Goal: Information Seeking & Learning: Find specific page/section

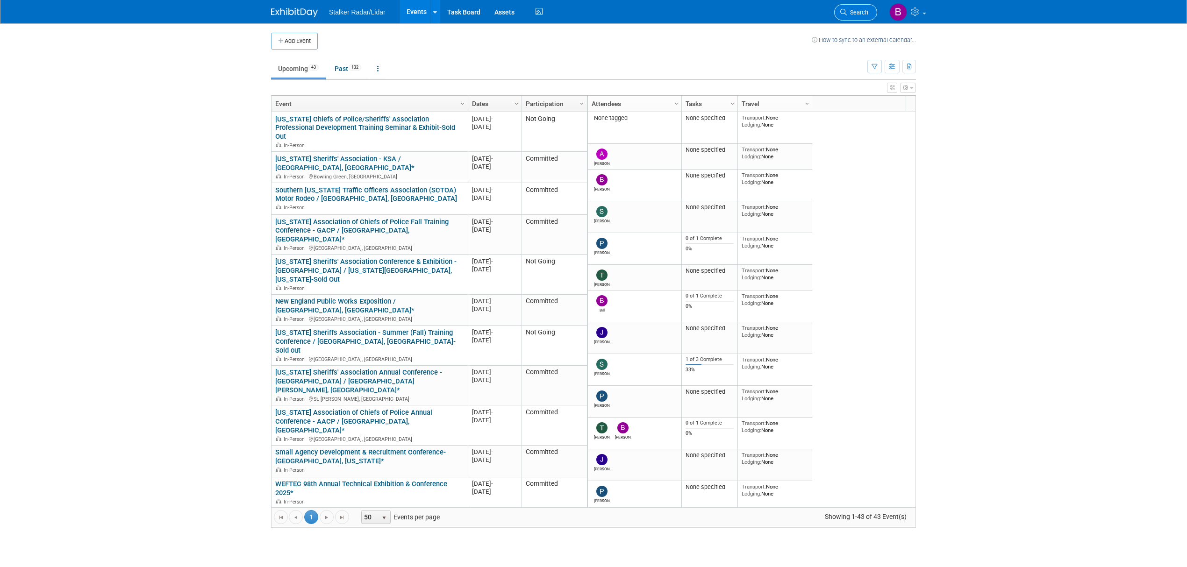
click at [845, 16] on link "Search" at bounding box center [855, 12] width 43 height 16
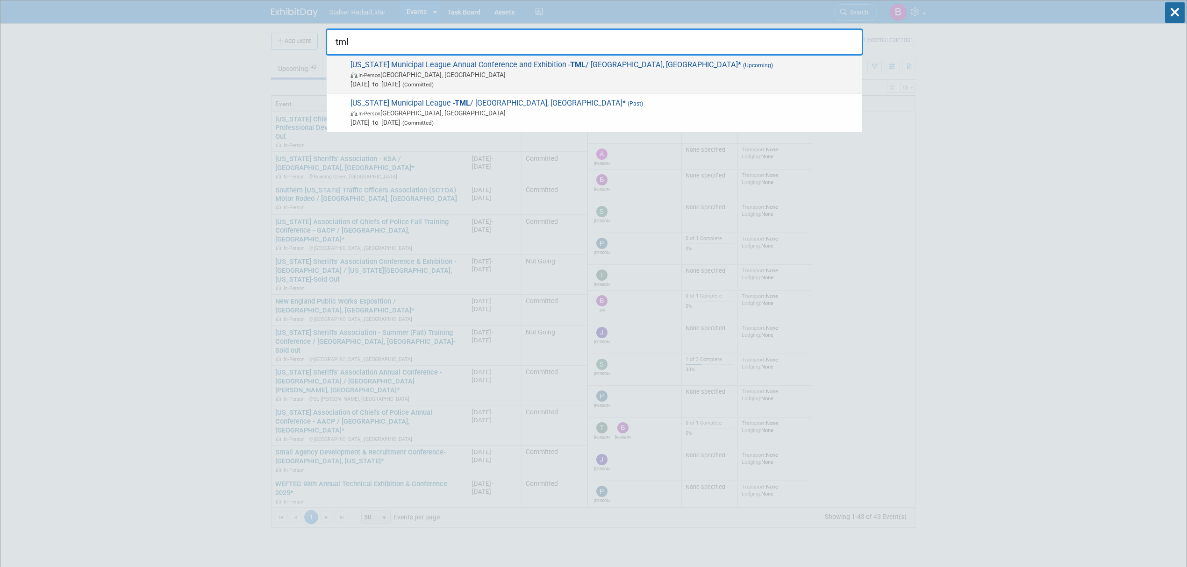
type input "tml"
click at [464, 64] on span "[US_STATE] Municipal League Annual Conference and Exhibition - TML / [GEOGRAPHI…" at bounding box center [603, 74] width 510 height 29
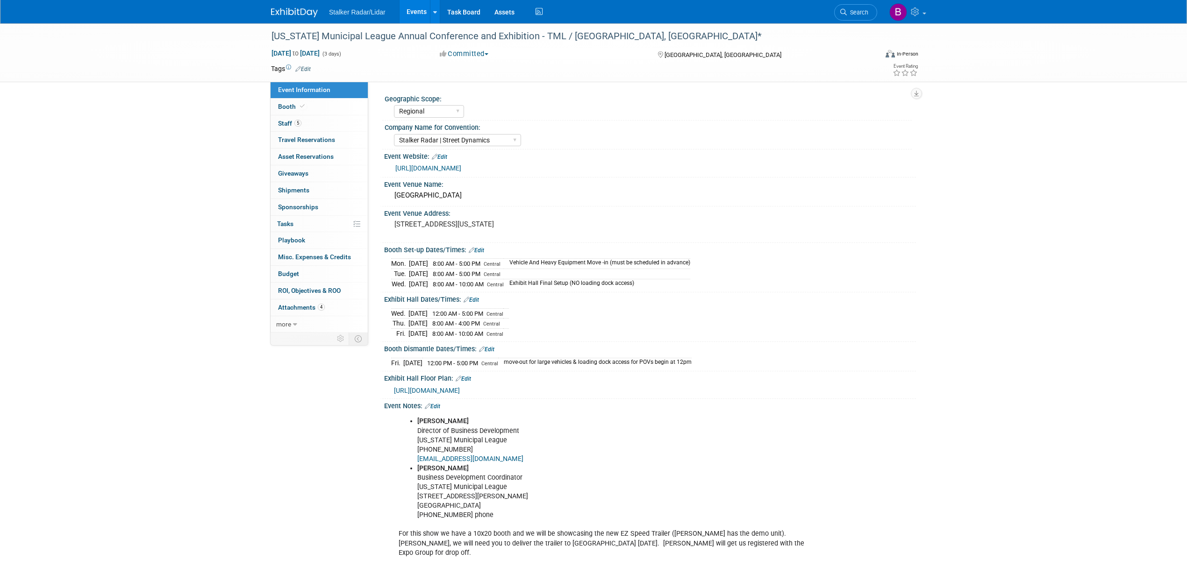
select select "Regional"
select select "Stalker Radar | Street Dynamics"
click at [298, 123] on span "5" at bounding box center [297, 123] width 7 height 7
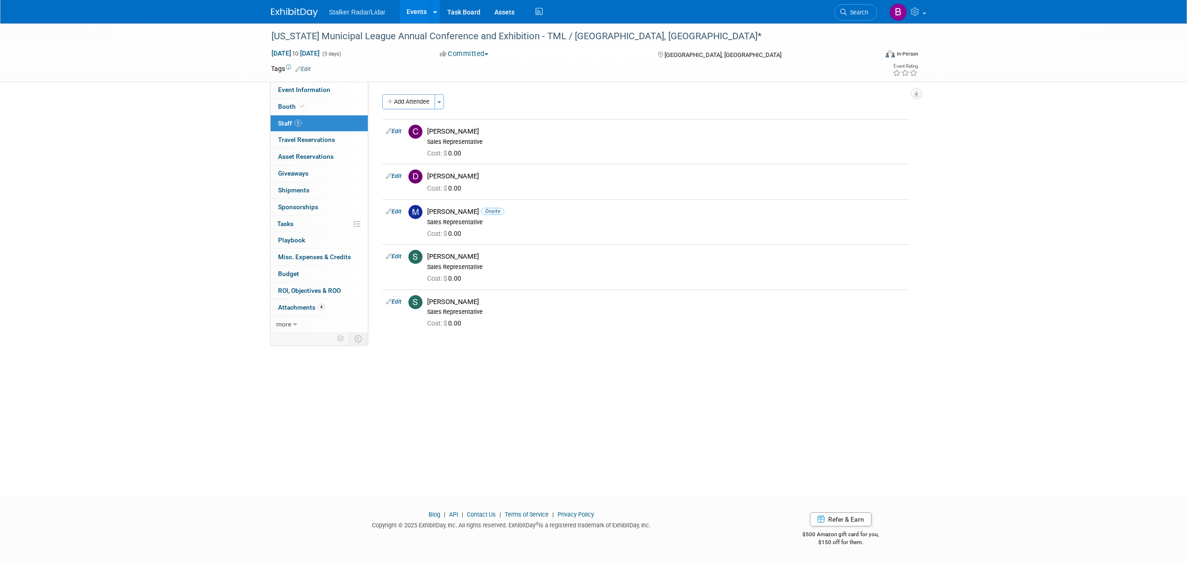
click at [420, 17] on link "Events" at bounding box center [417, 11] width 34 height 23
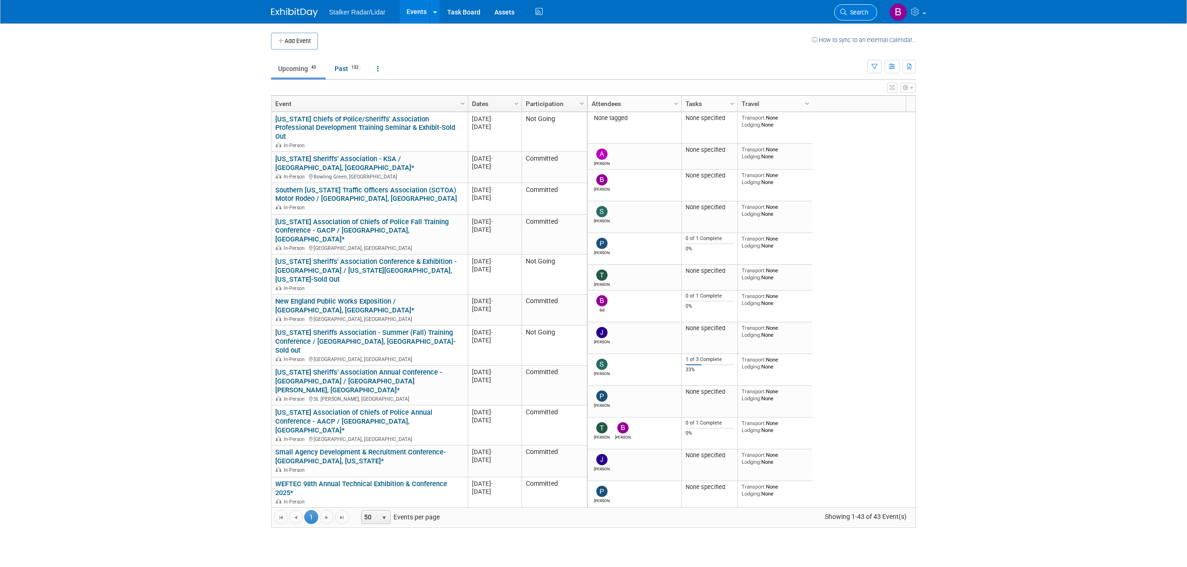
click at [869, 13] on link "Search" at bounding box center [855, 12] width 43 height 16
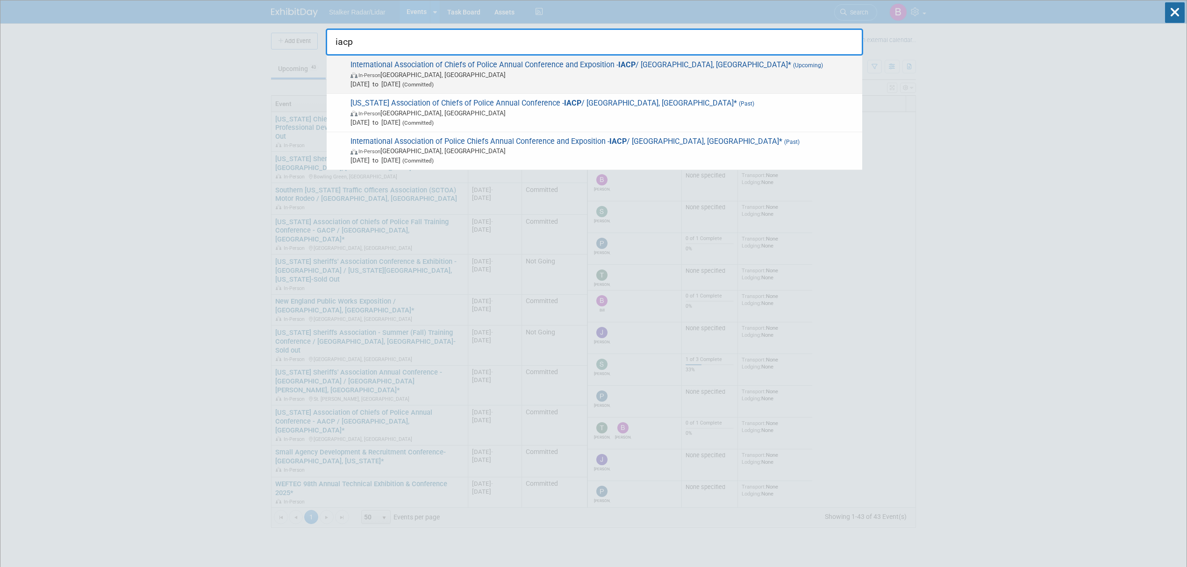
type input "iacp"
click at [599, 81] on span "[DATE] to [DATE] (Committed)" at bounding box center [603, 83] width 507 height 9
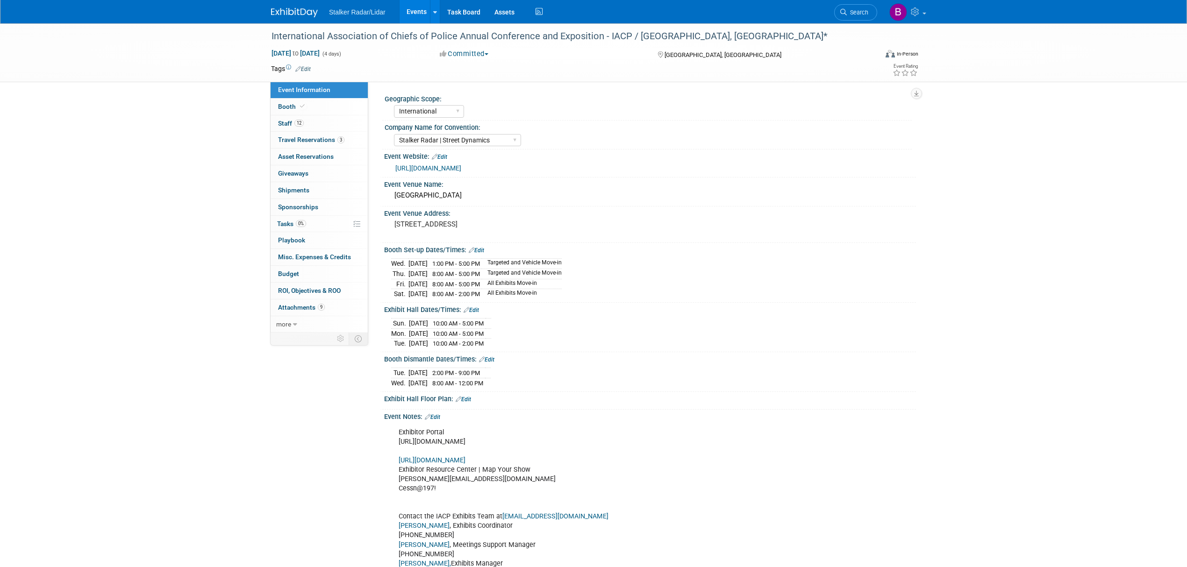
select select "International"
select select "Stalker Radar | Street Dynamics"
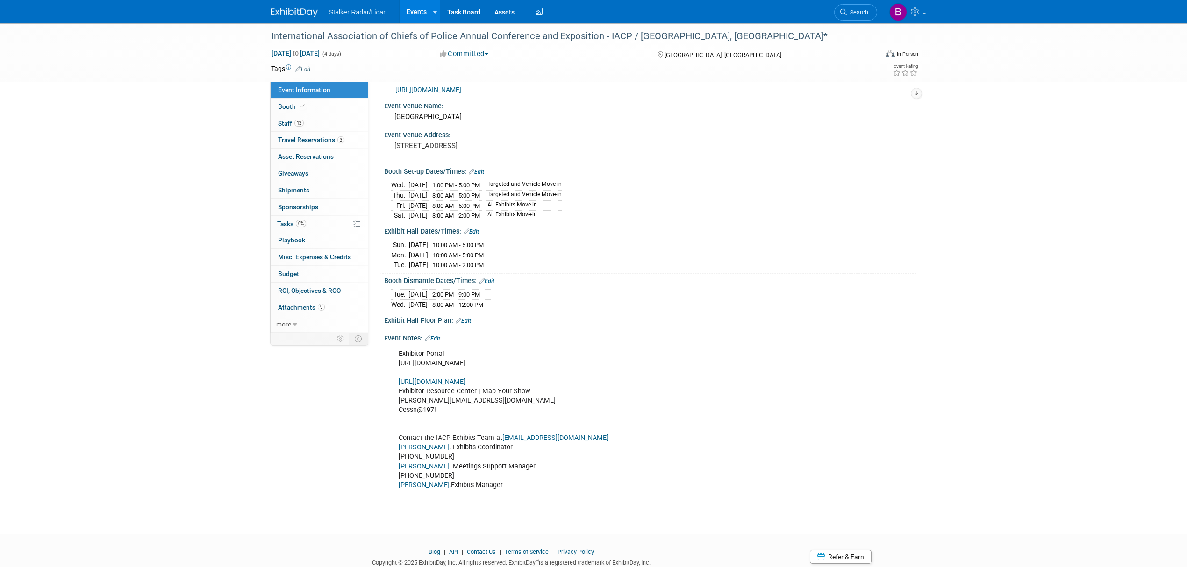
scroll to position [57, 0]
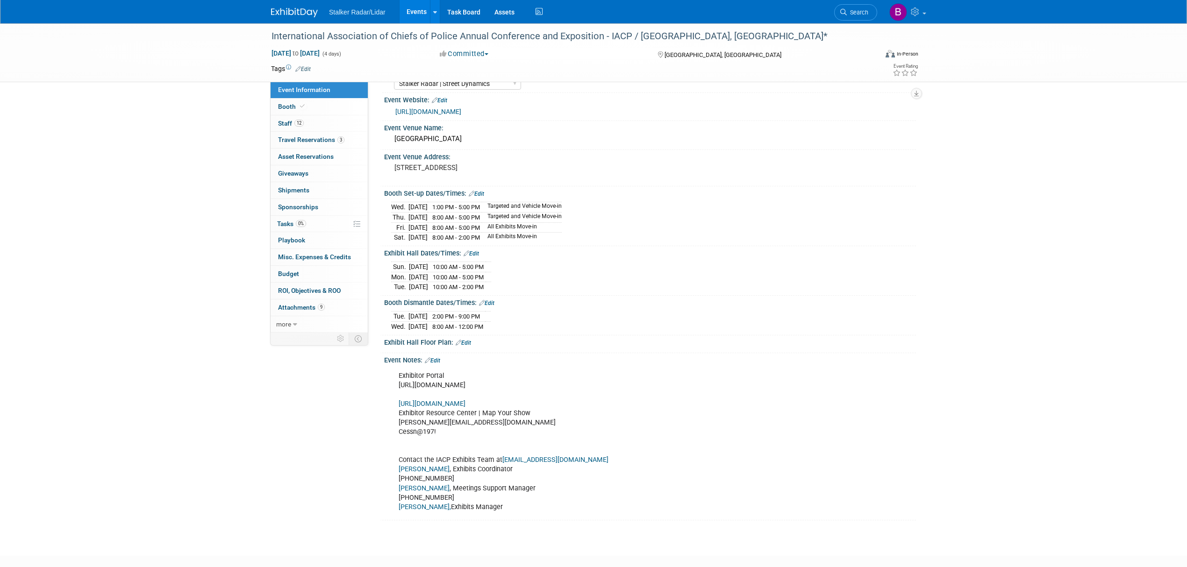
click at [465, 408] on link "https://iacp2025.exh.mapyourshow.com/7_0/main/login" at bounding box center [432, 404] width 67 height 8
drag, startPoint x: 440, startPoint y: 439, endPoint x: 426, endPoint y: 439, distance: 14.0
click at [426, 439] on div "Exhibitor Portal https://www.freemanco.com/store/show/landing?showID=537661 htt…" at bounding box center [602, 442] width 421 height 150
drag, startPoint x: 481, startPoint y: 432, endPoint x: 395, endPoint y: 430, distance: 85.5
click at [395, 430] on div "Exhibitor Portal https://www.freemanco.com/store/show/landing?showID=537661 htt…" at bounding box center [602, 442] width 421 height 150
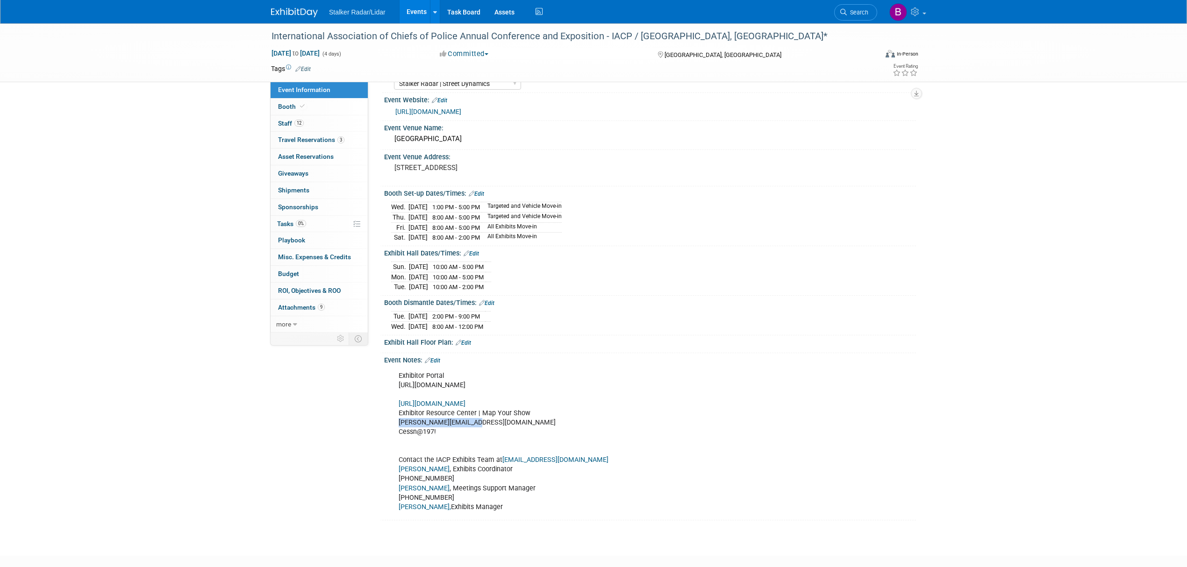
copy div "tommy@stalkerradar.com"
click at [309, 102] on link "Booth" at bounding box center [319, 107] width 97 height 16
